Goal: Obtain resource: Download file/media

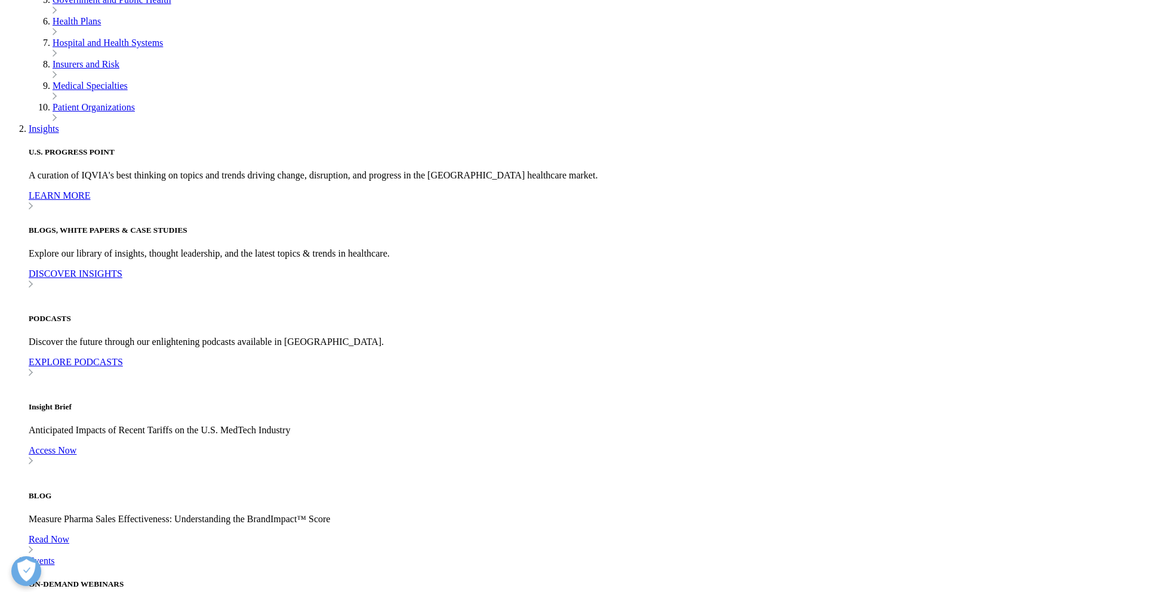
scroll to position [131, 704]
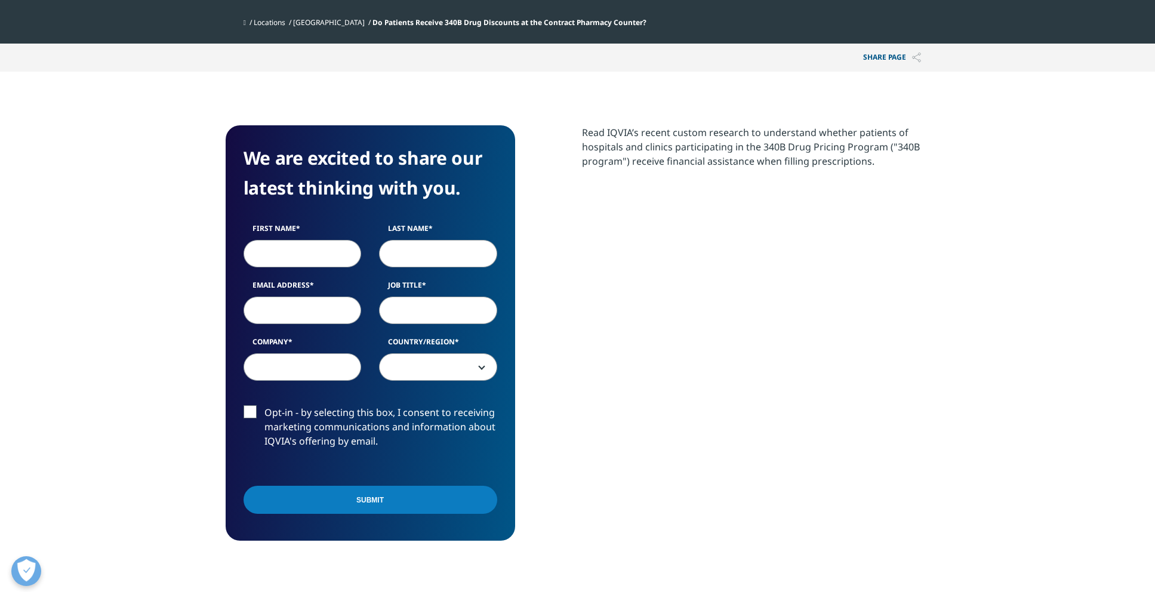
scroll to position [461, 704]
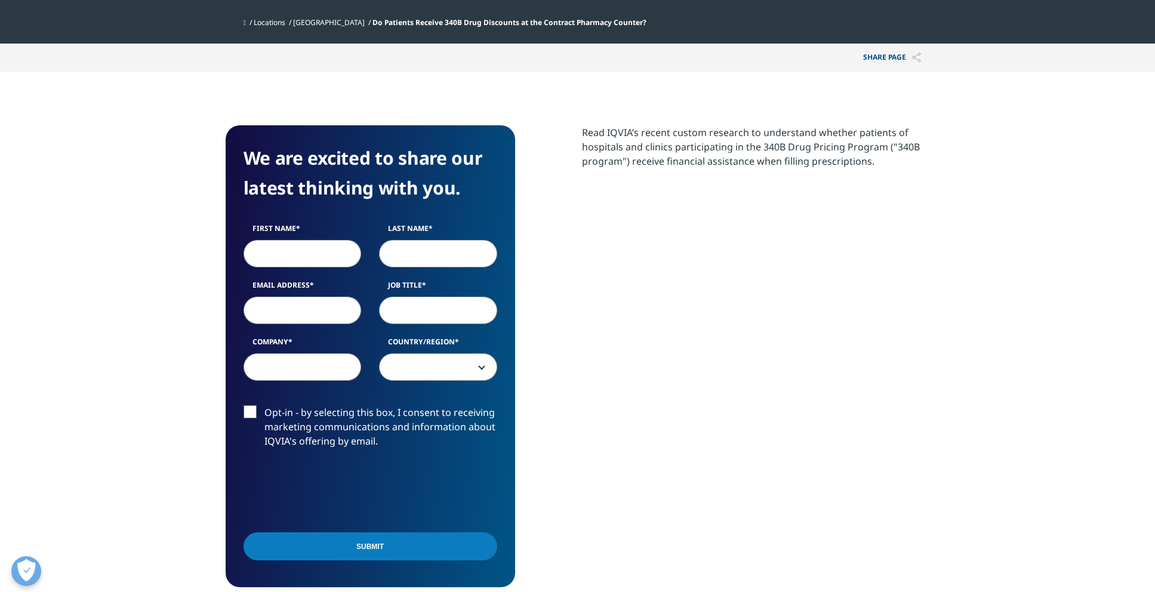
click at [300, 254] on input "First Name" at bounding box center [302, 253] width 118 height 27
click at [302, 251] on input "First Name" at bounding box center [302, 253] width 118 height 27
click at [301, 252] on input "First Name" at bounding box center [302, 253] width 118 height 27
type input "[PERSON_NAME]"
type input "C"
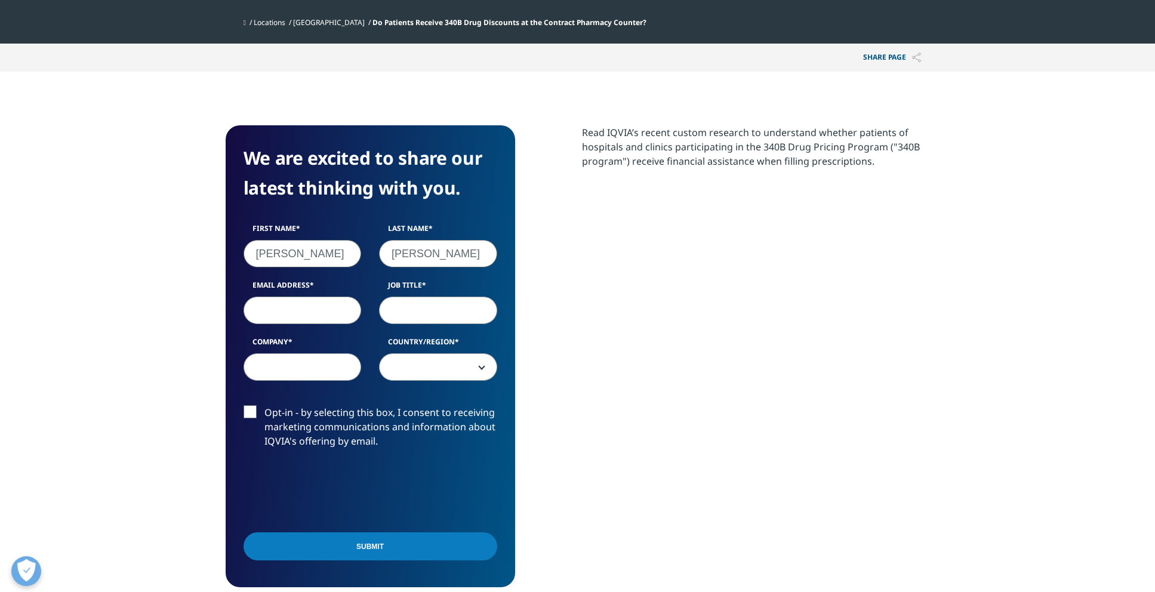
type input "[PERSON_NAME]"
type input "[PERSON_NAME][EMAIL_ADDRESS][DOMAIN_NAME]"
type input "Manager, Patient Reimbursement & Access Analytics"
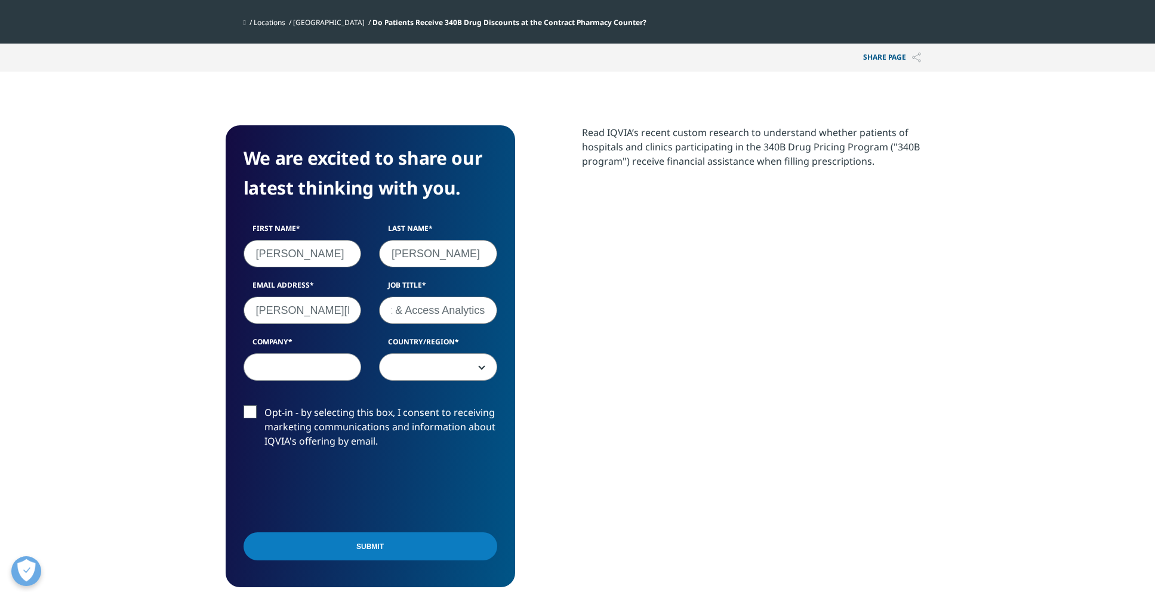
scroll to position [0, 0]
click at [295, 365] on input "Company" at bounding box center [302, 366] width 118 height 27
type input "Travere Therapeutics"
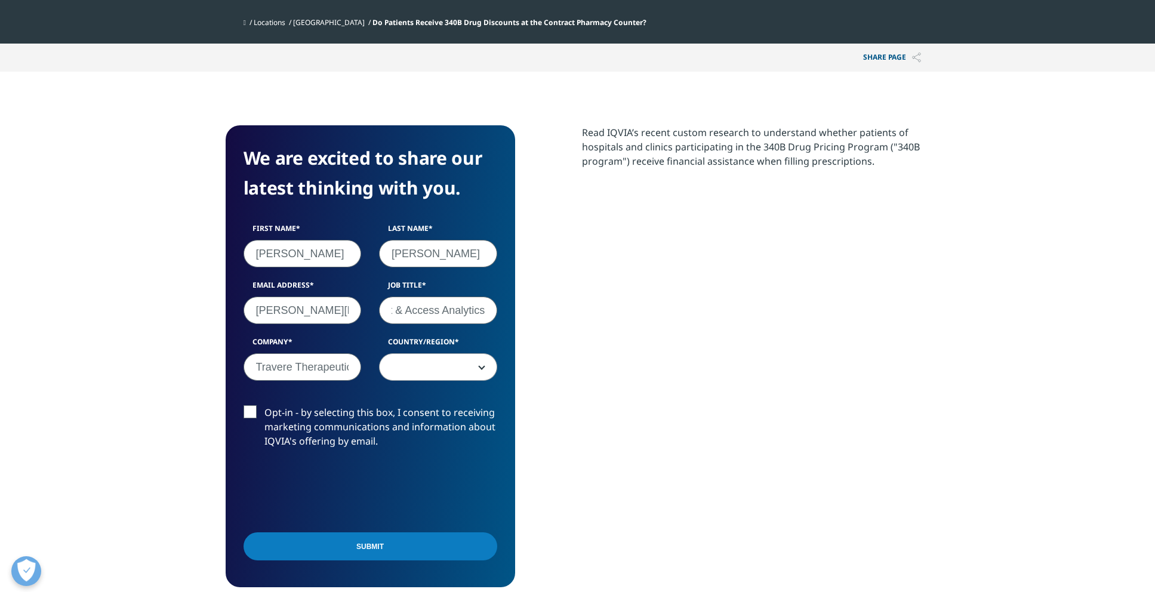
drag, startPoint x: 448, startPoint y: 307, endPoint x: 561, endPoint y: 311, distance: 112.9
click at [561, 311] on div "We are excited to share our latest thinking with you. First Name [PERSON_NAME] …" at bounding box center [578, 356] width 704 height 462
click at [468, 312] on input "Manager, Patient Reimbursement & Access Analytics" at bounding box center [438, 310] width 118 height 27
drag, startPoint x: 420, startPoint y: 310, endPoint x: 373, endPoint y: 315, distance: 47.3
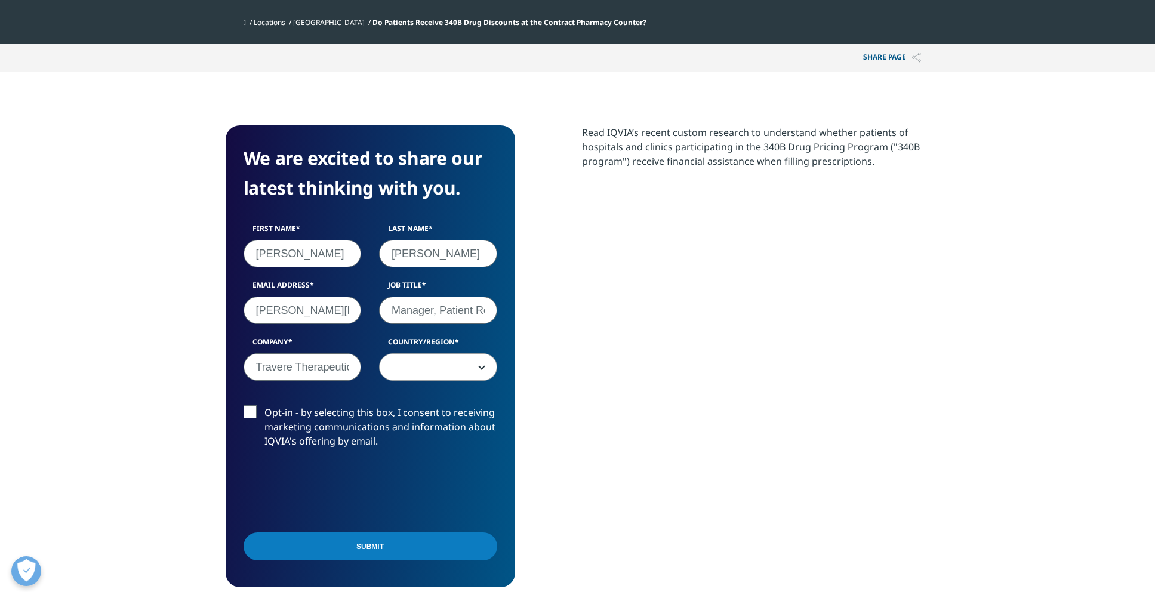
click at [373, 315] on div "Job Title Manager, Patient Reimbursement & Access Analytics" at bounding box center [438, 302] width 136 height 44
click at [460, 318] on input "Manager, Patient Reimbursement & Access Analytics" at bounding box center [438, 310] width 118 height 27
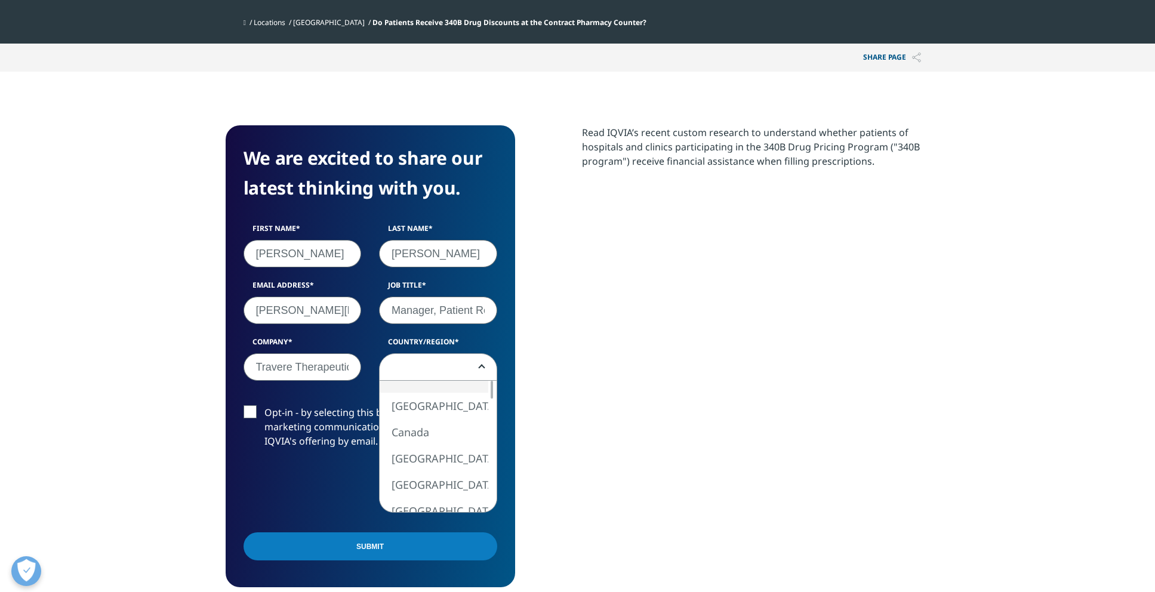
click at [439, 368] on span at bounding box center [438, 367] width 117 height 27
select select "[GEOGRAPHIC_DATA]"
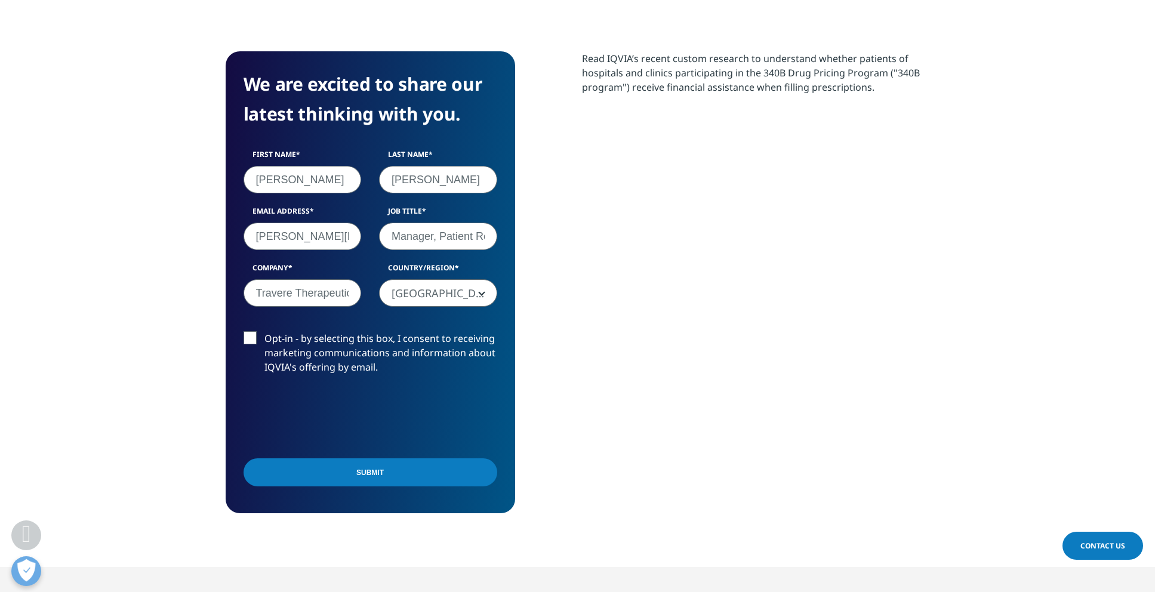
click at [373, 476] on input "Submit" at bounding box center [370, 472] width 254 height 28
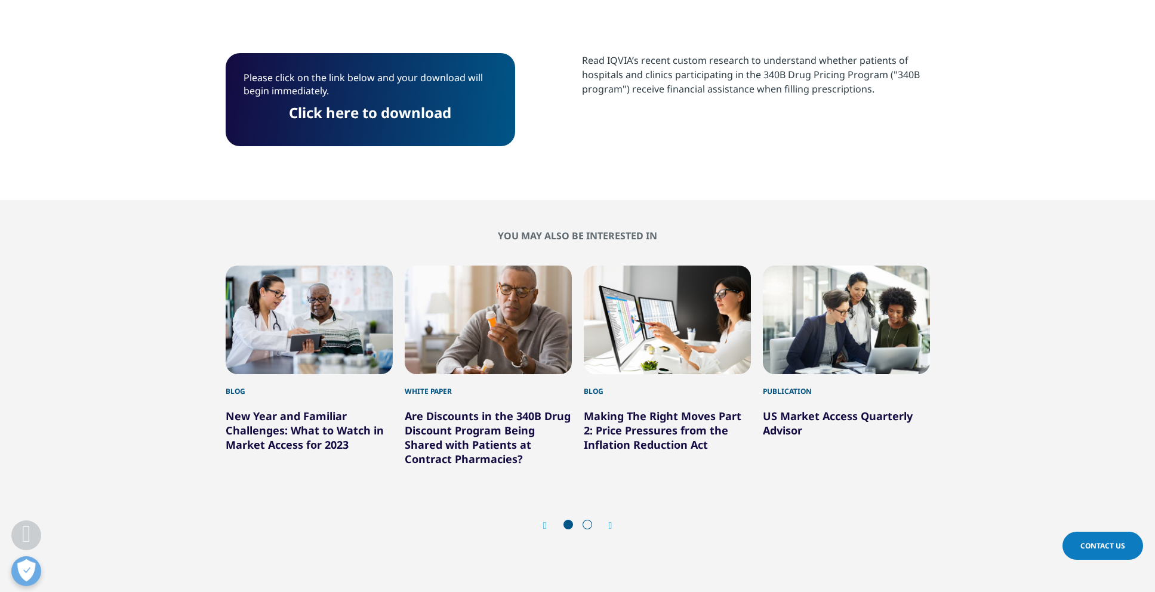
scroll to position [442, 0]
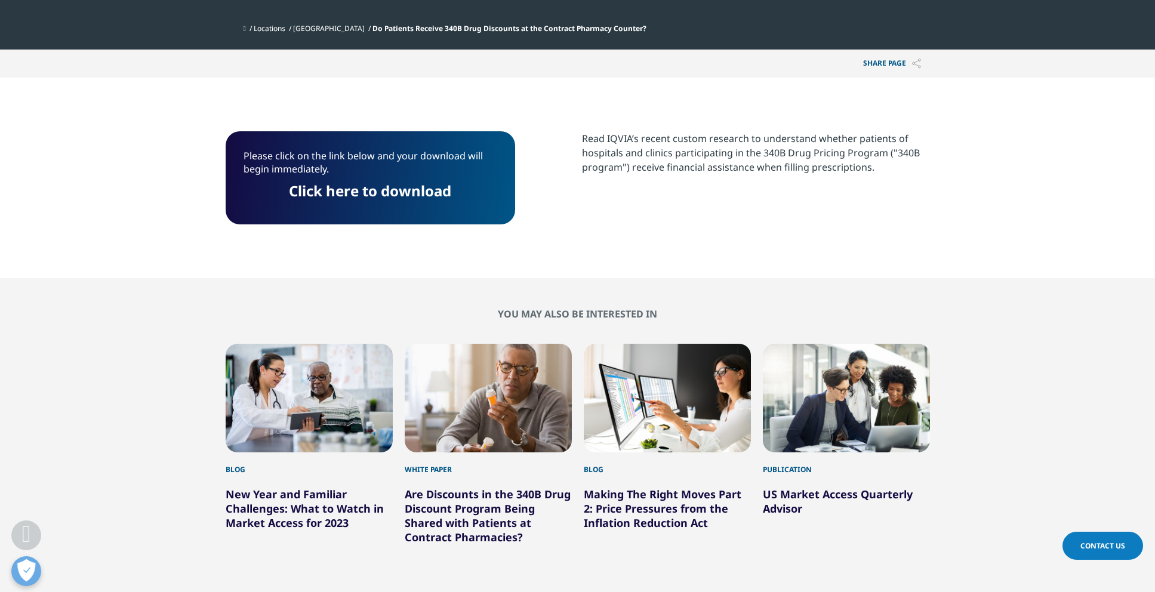
click at [359, 186] on link "Click here to download" at bounding box center [370, 191] width 162 height 20
